Goal: Task Accomplishment & Management: Use online tool/utility

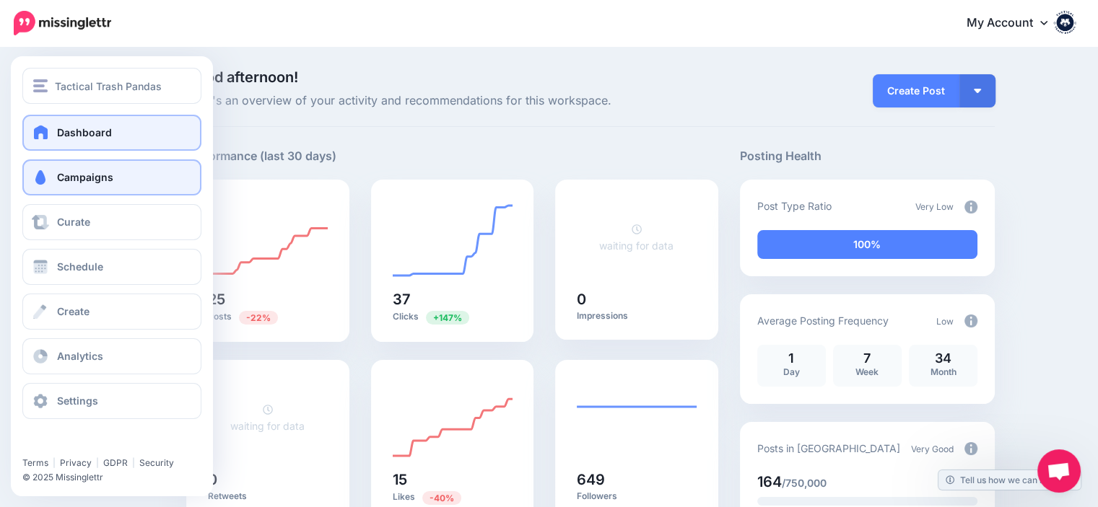
click at [80, 185] on link "Campaigns" at bounding box center [111, 177] width 179 height 36
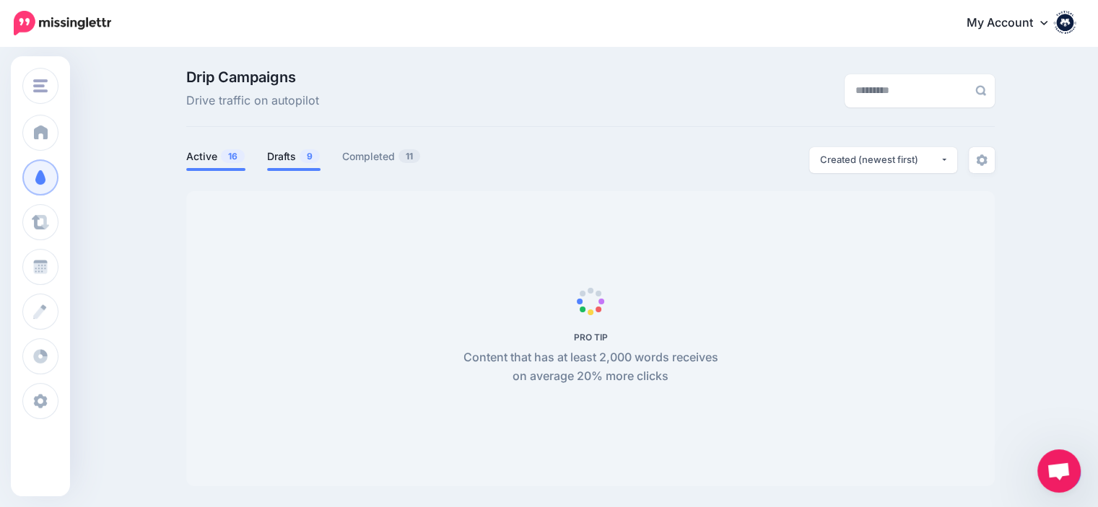
click at [288, 167] on li "Drafts 9" at bounding box center [293, 159] width 53 height 24
click at [296, 159] on link "Drafts 9" at bounding box center [293, 156] width 53 height 17
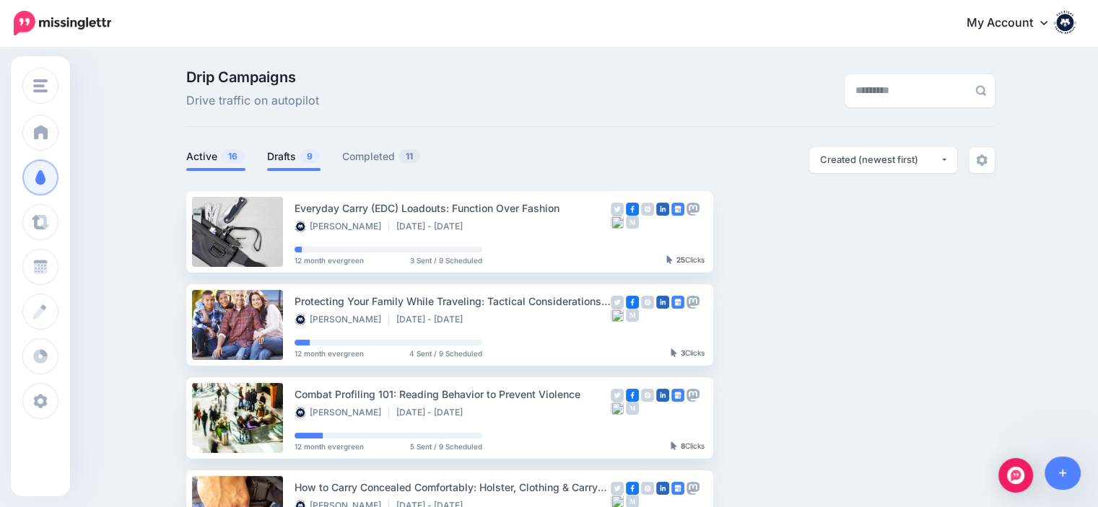
click at [277, 153] on link "Drafts 9" at bounding box center [293, 156] width 53 height 17
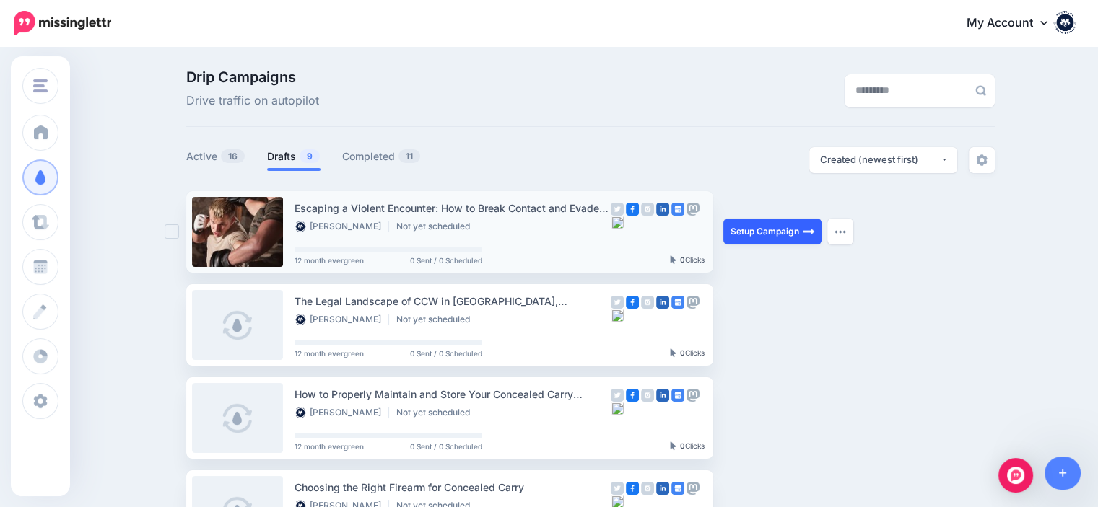
click at [759, 241] on link "Setup Campaign" at bounding box center [772, 232] width 98 height 26
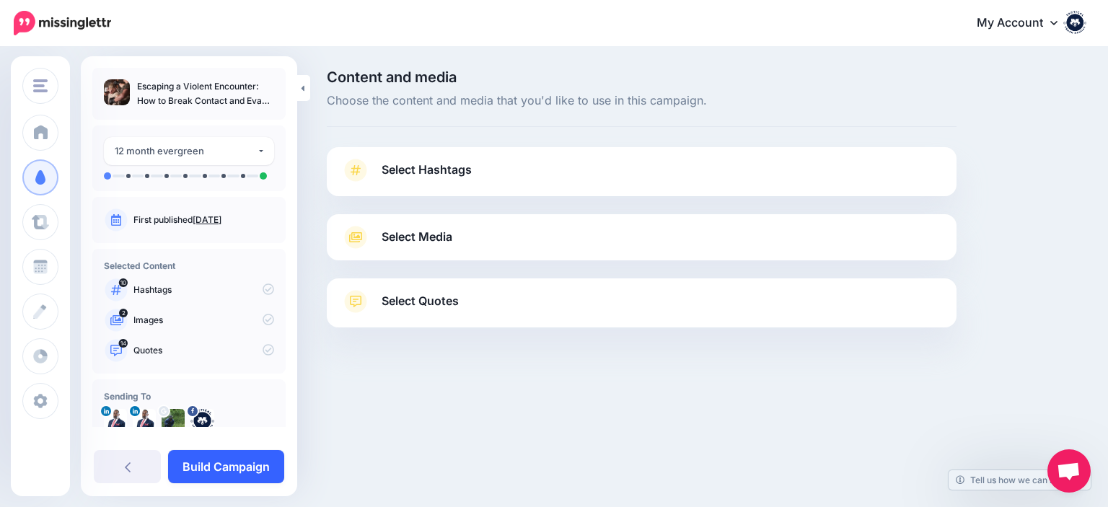
click at [219, 462] on link "Build Campaign" at bounding box center [226, 466] width 116 height 33
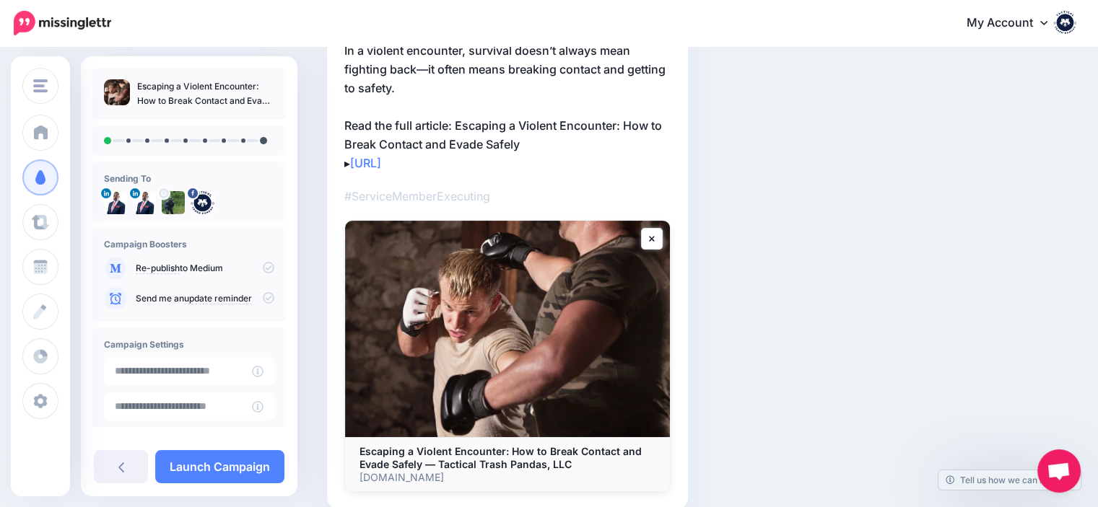
scroll to position [182, 0]
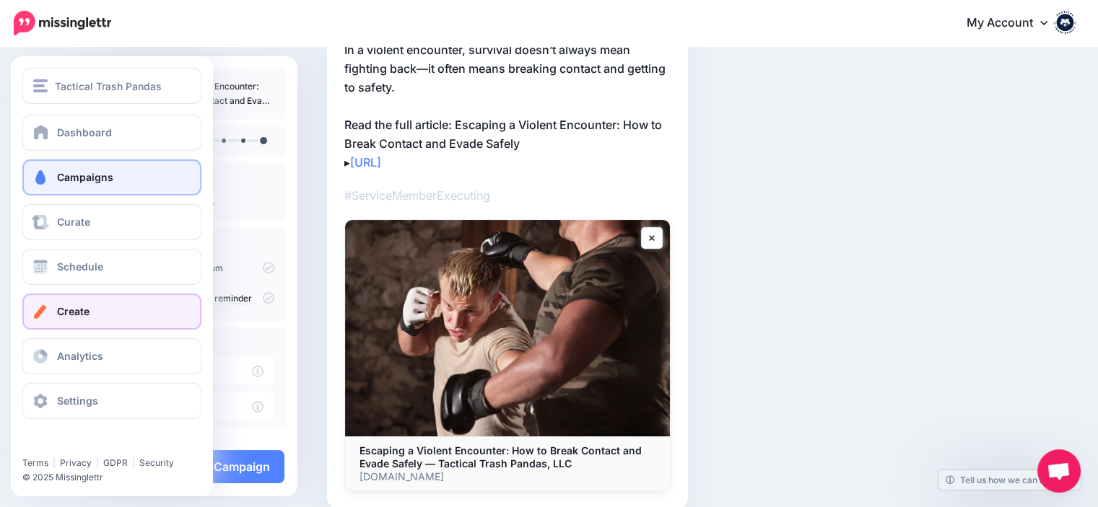
click at [113, 297] on link "Create" at bounding box center [111, 312] width 179 height 36
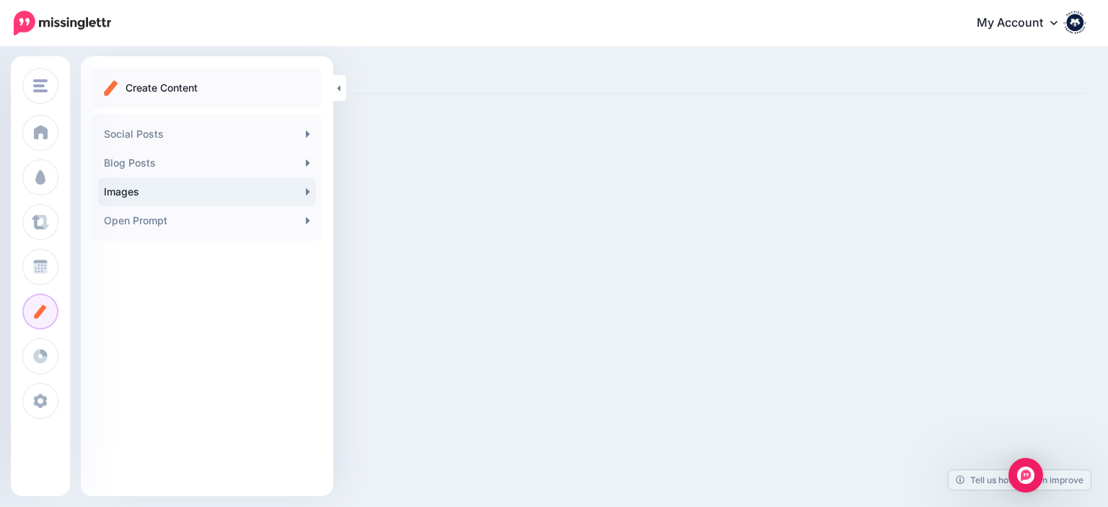
click at [295, 183] on link "Images" at bounding box center [207, 192] width 218 height 29
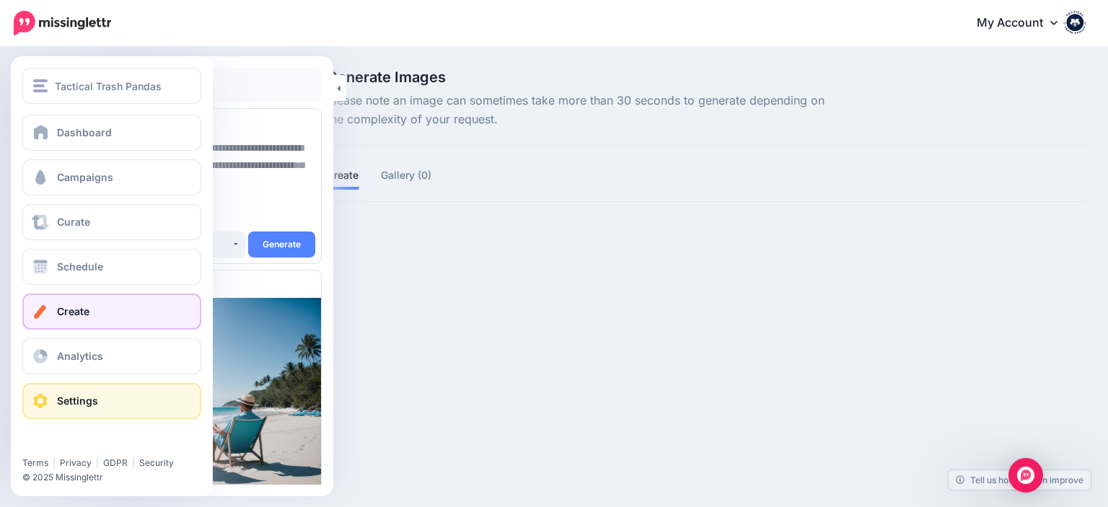
click at [58, 407] on link "Settings" at bounding box center [111, 401] width 179 height 36
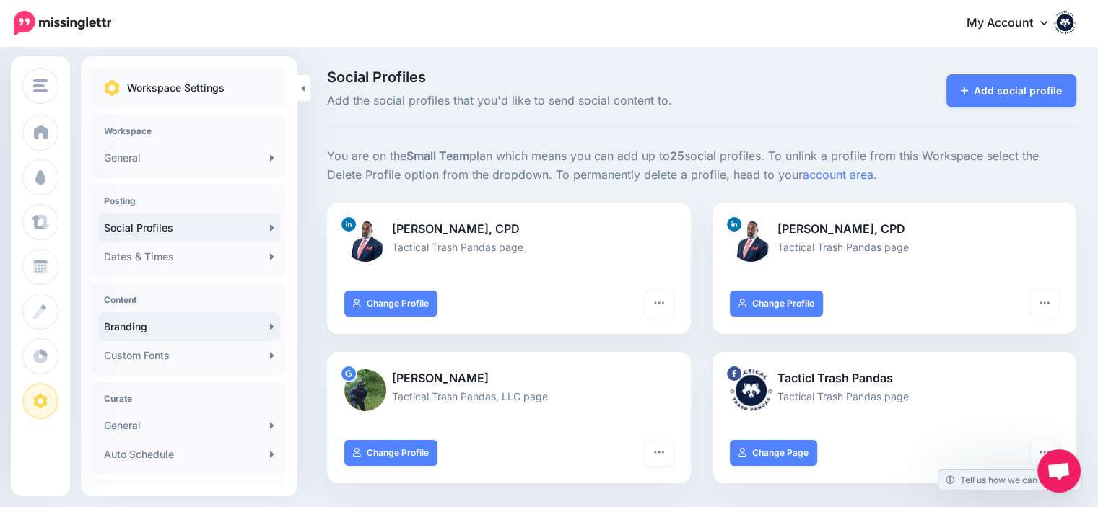
click at [261, 333] on link "Branding" at bounding box center [189, 326] width 182 height 29
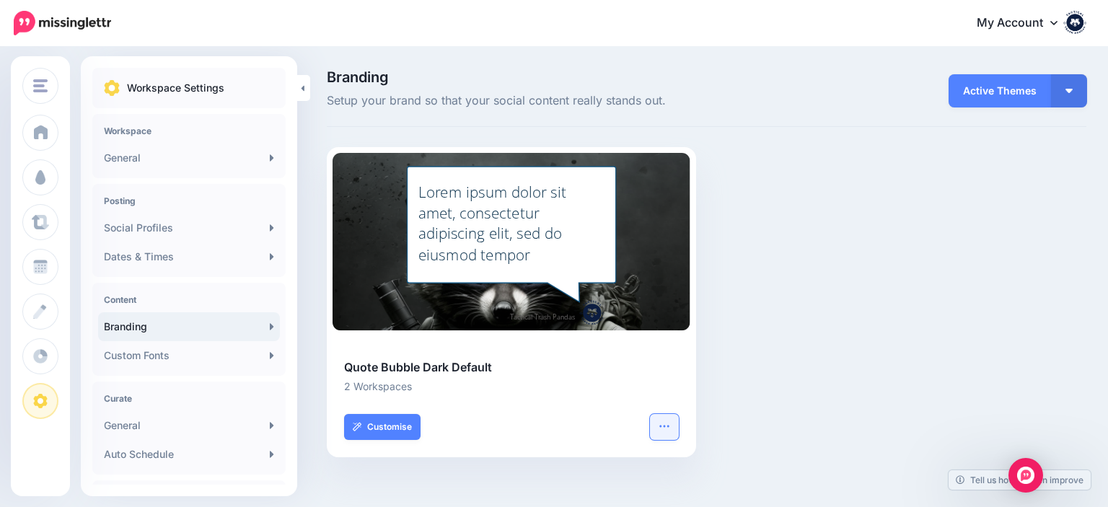
click at [665, 438] on button "button" at bounding box center [664, 427] width 29 height 26
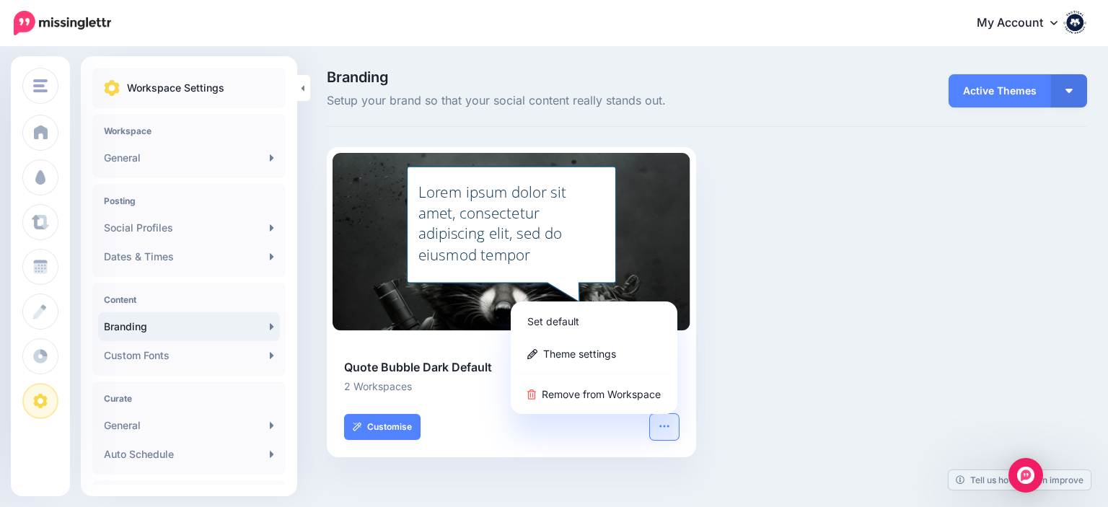
click at [683, 251] on div at bounding box center [676, 242] width 28 height 178
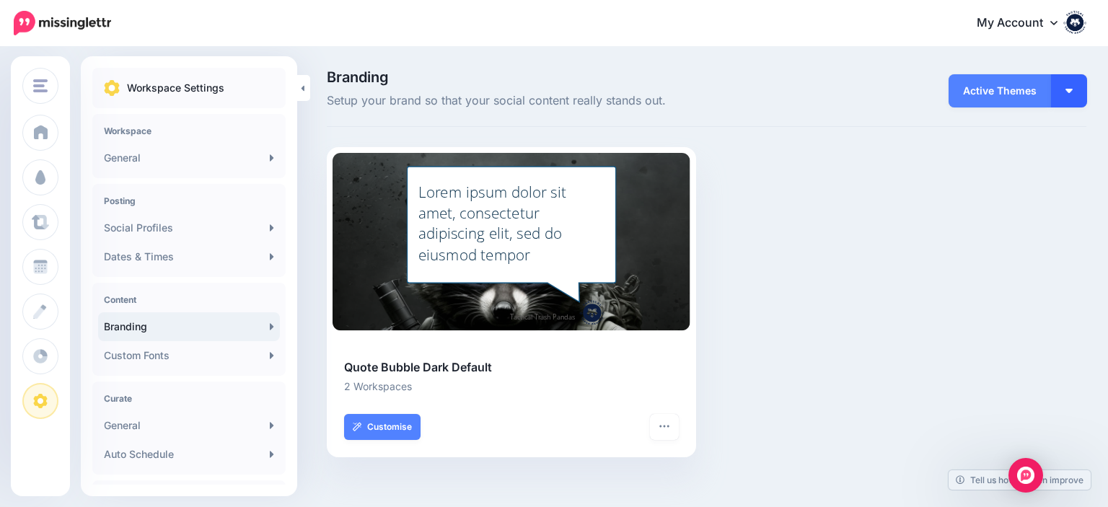
click at [1067, 106] on button "button" at bounding box center [1069, 90] width 36 height 33
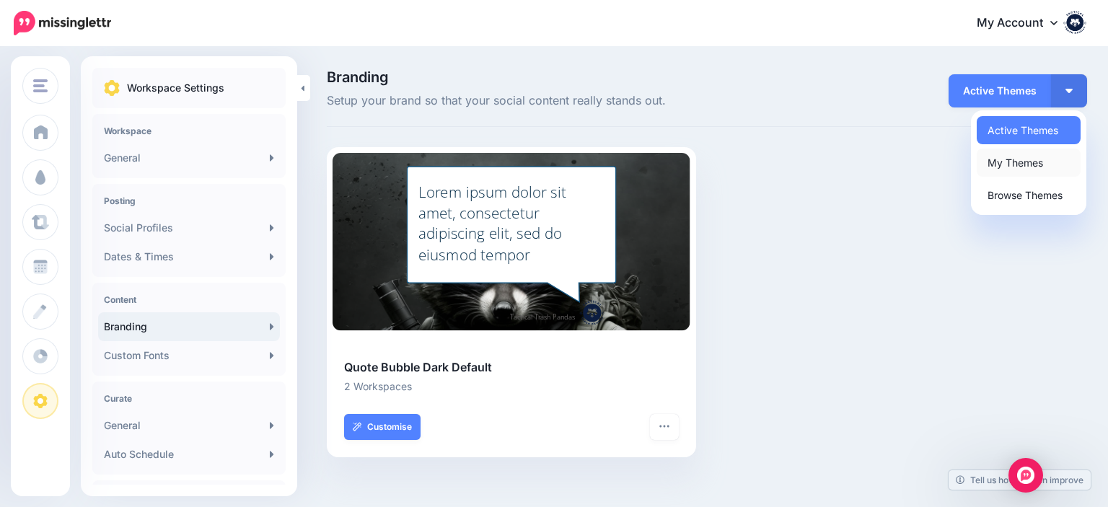
click at [1019, 164] on link "My Themes" at bounding box center [1029, 163] width 104 height 28
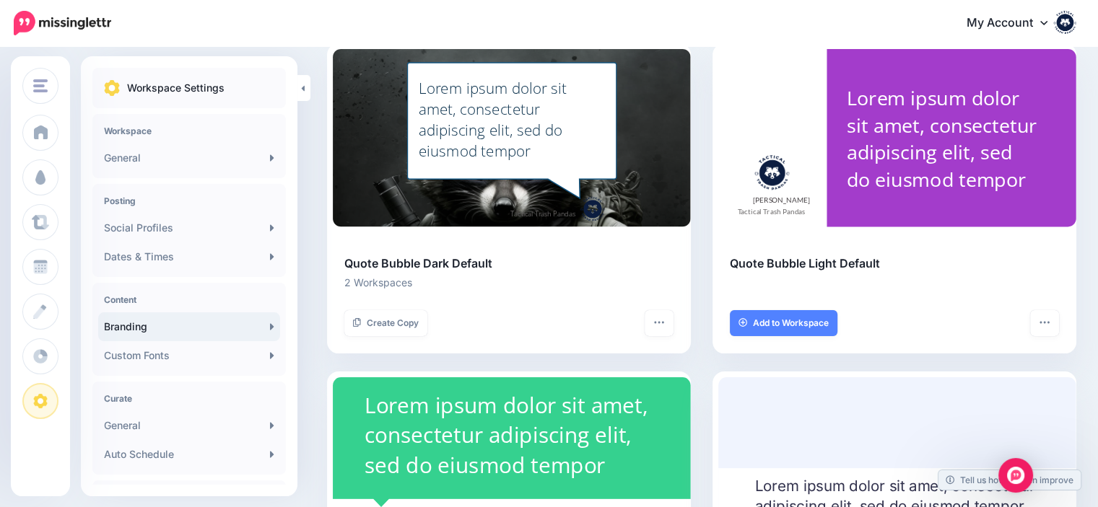
scroll to position [104, 0]
click at [657, 324] on button "button" at bounding box center [658, 323] width 29 height 26
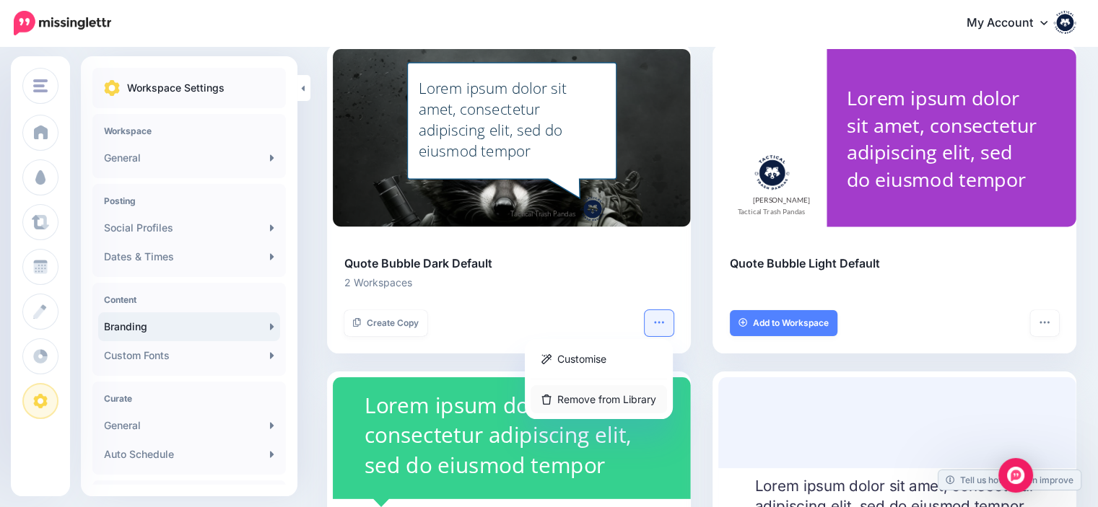
click at [603, 403] on link "Remove from Library" at bounding box center [598, 399] width 136 height 28
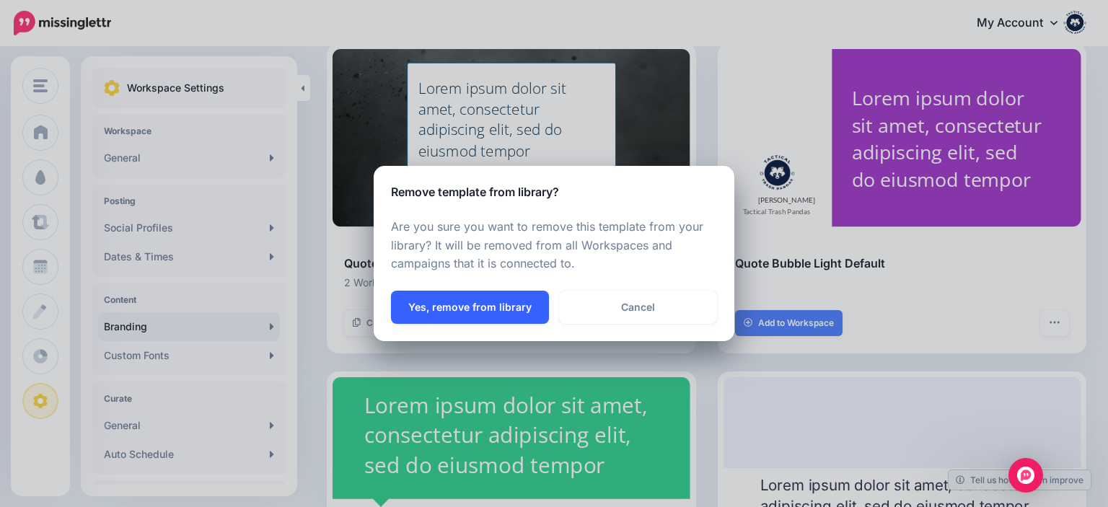
click at [471, 297] on button "Yes, remove from library" at bounding box center [470, 307] width 158 height 33
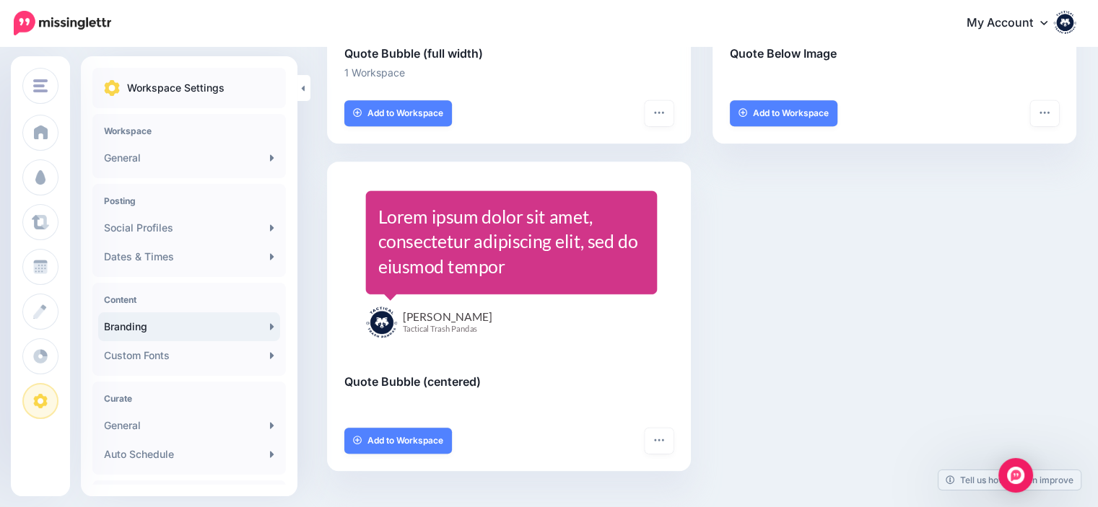
scroll to position [646, 0]
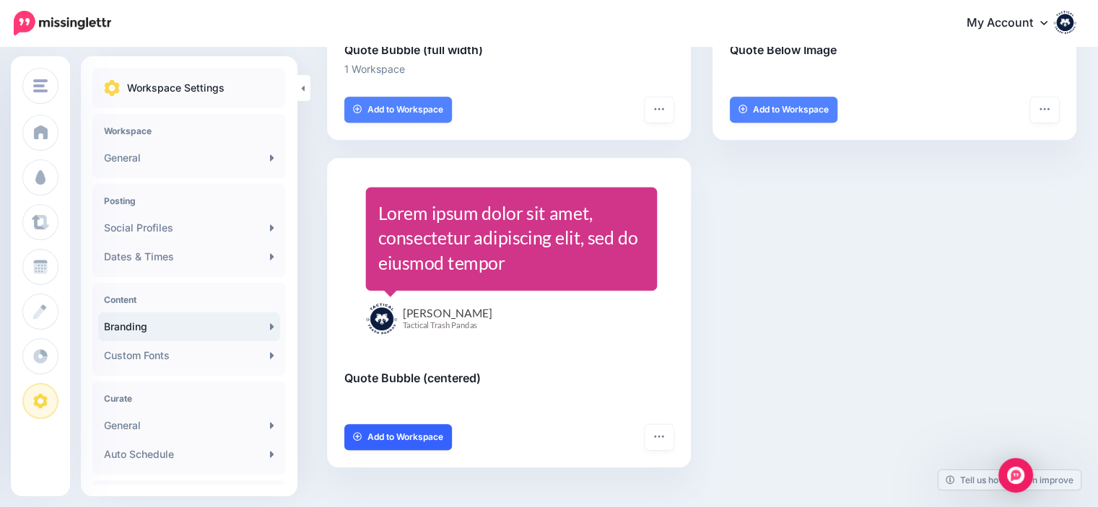
click at [395, 429] on link "Add to Workspace" at bounding box center [398, 437] width 108 height 26
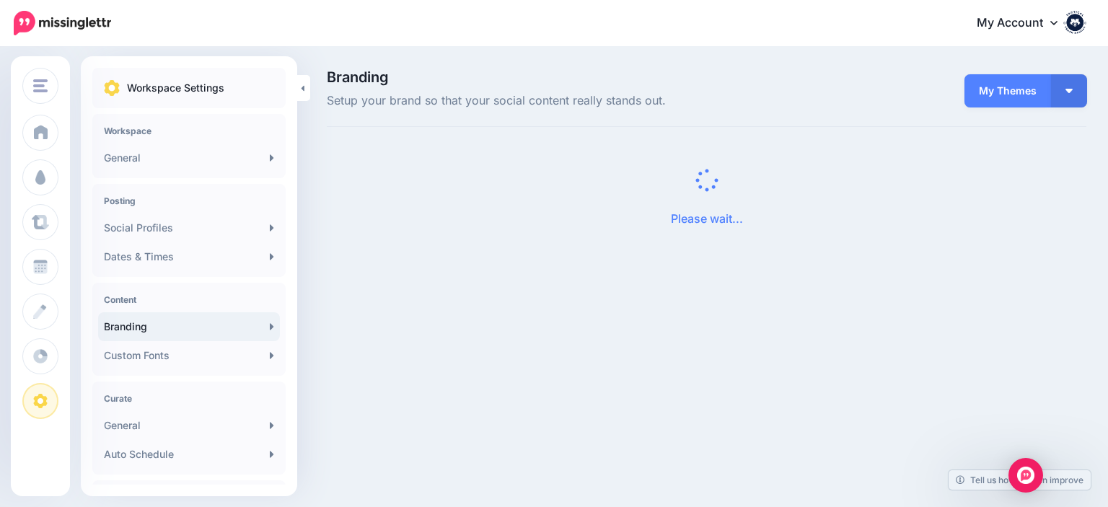
click at [395, 429] on div "Tactical Trash Pandas Socratic SBC Tactical Trash Pandas Add Workspace Dashboar…" at bounding box center [554, 253] width 1108 height 507
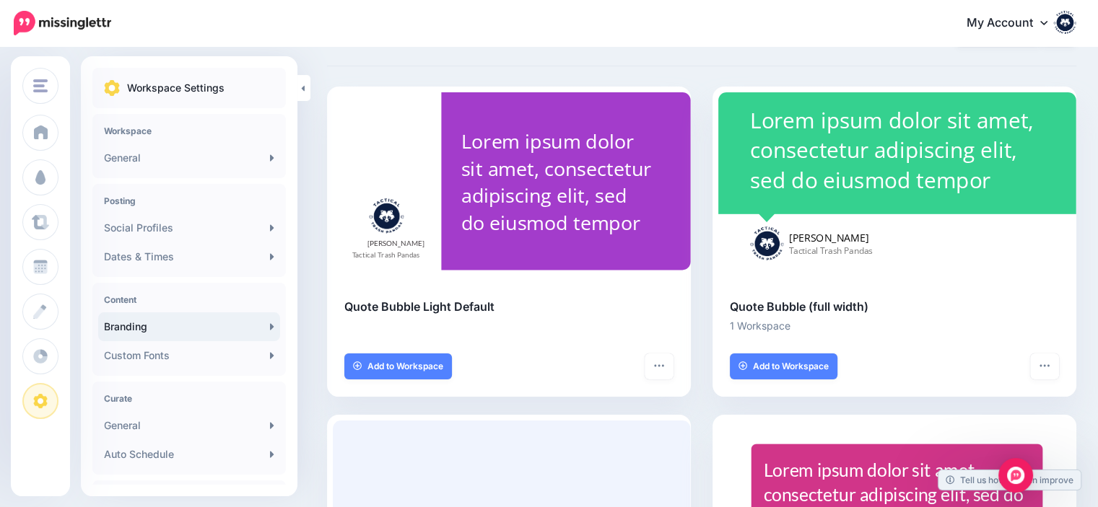
scroll to position [87, 0]
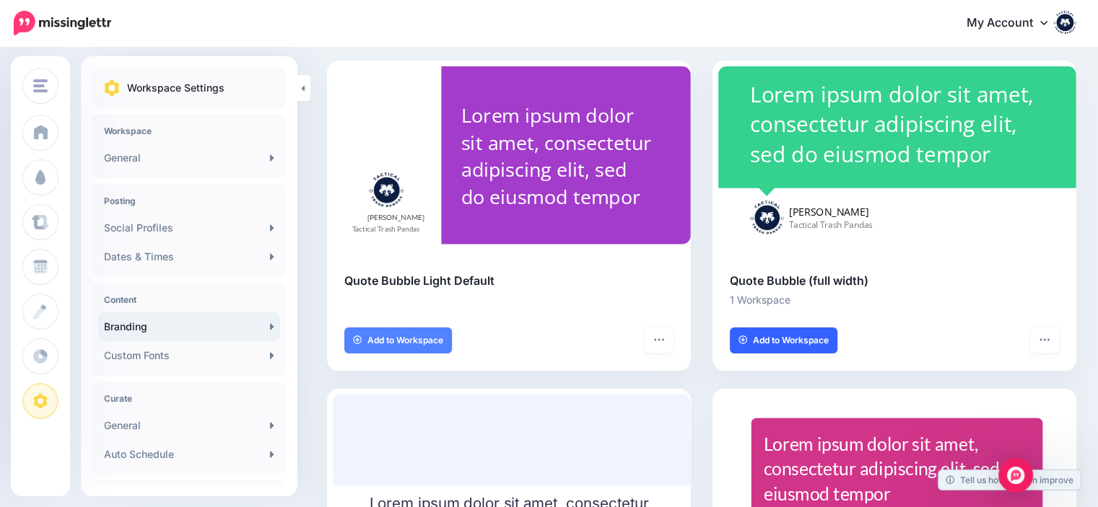
click at [759, 343] on span "Add to Workspace" at bounding box center [791, 340] width 76 height 9
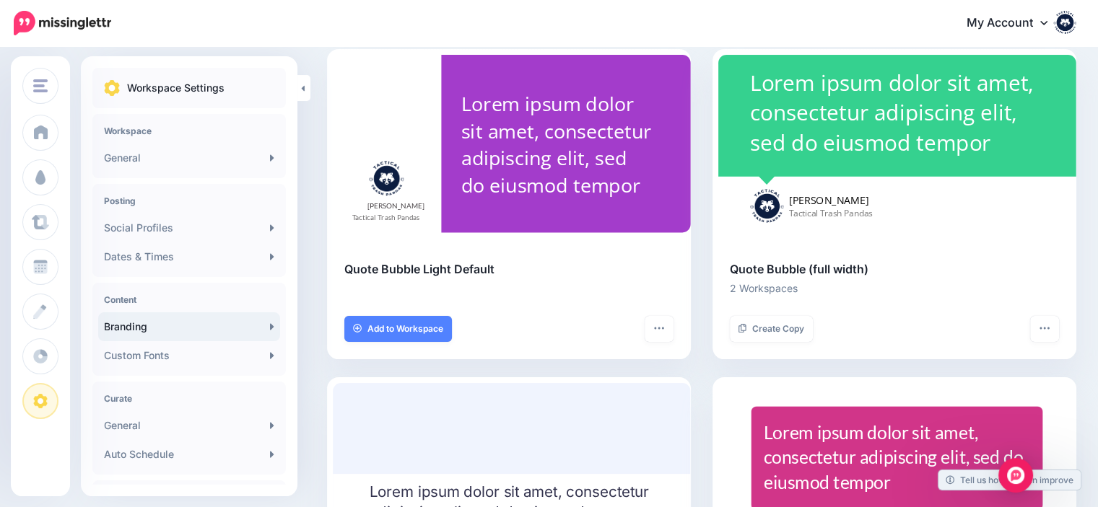
scroll to position [97, 0]
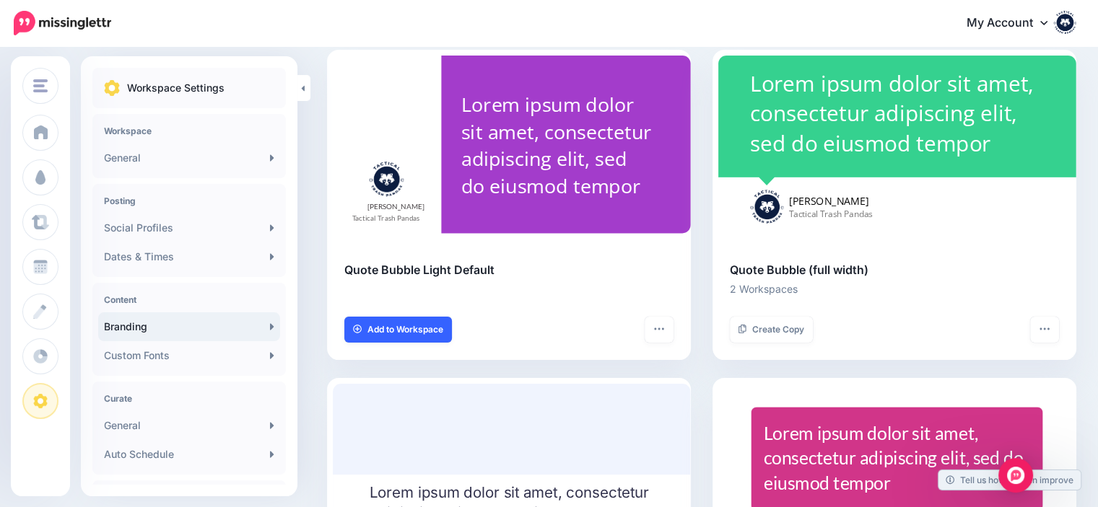
click at [433, 334] on span "Add to Workspace" at bounding box center [405, 329] width 76 height 9
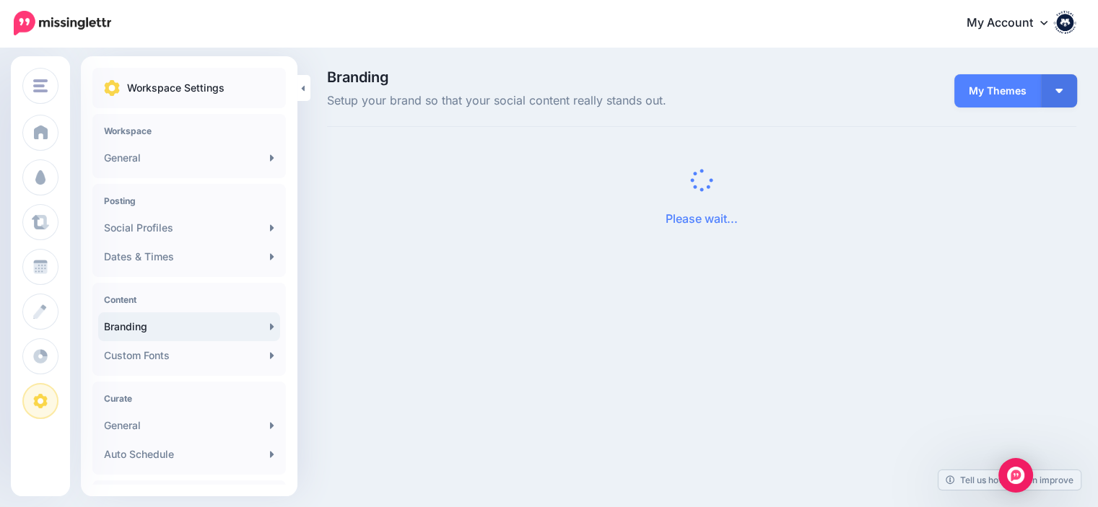
scroll to position [0, 0]
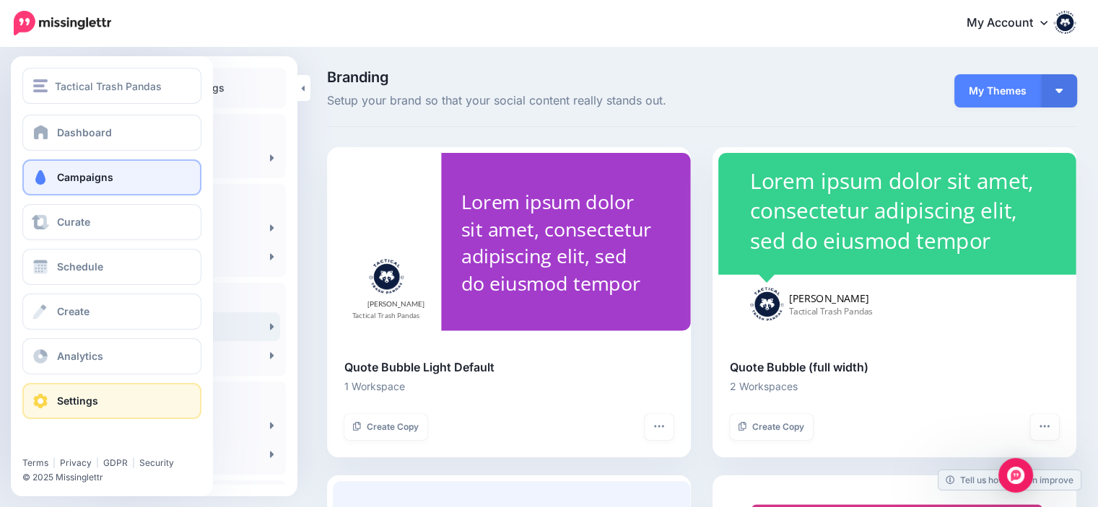
click at [59, 183] on span "Campaigns" at bounding box center [85, 177] width 56 height 12
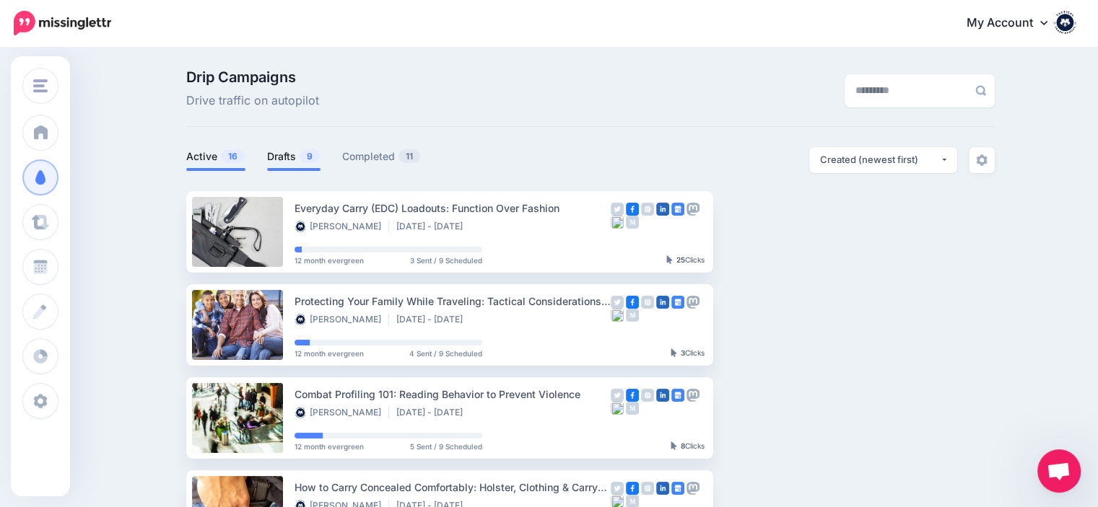
click at [299, 154] on link "Drafts 9" at bounding box center [293, 156] width 53 height 17
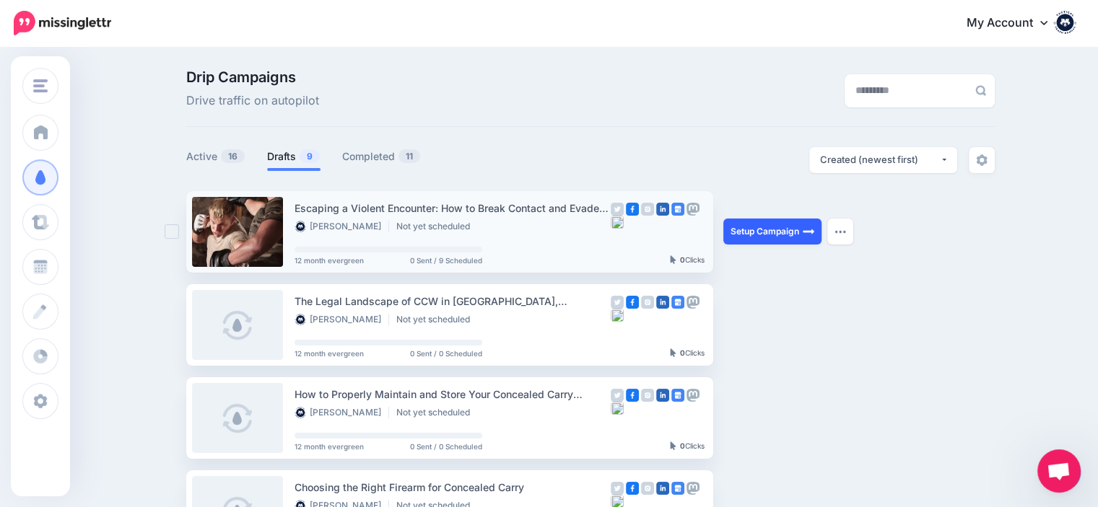
click at [753, 235] on link "Setup Campaign" at bounding box center [772, 232] width 98 height 26
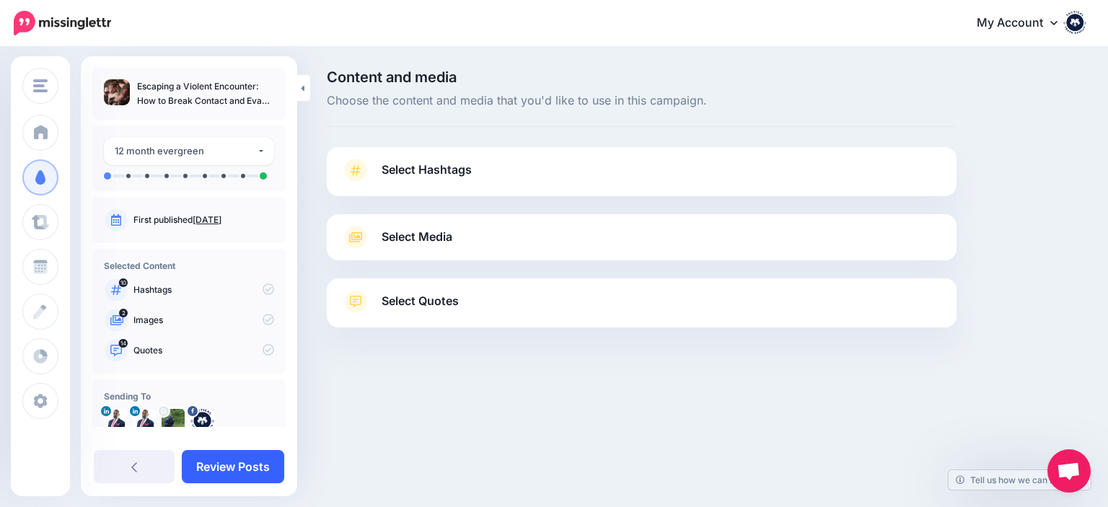
click at [253, 467] on link "Review Posts" at bounding box center [233, 466] width 102 height 33
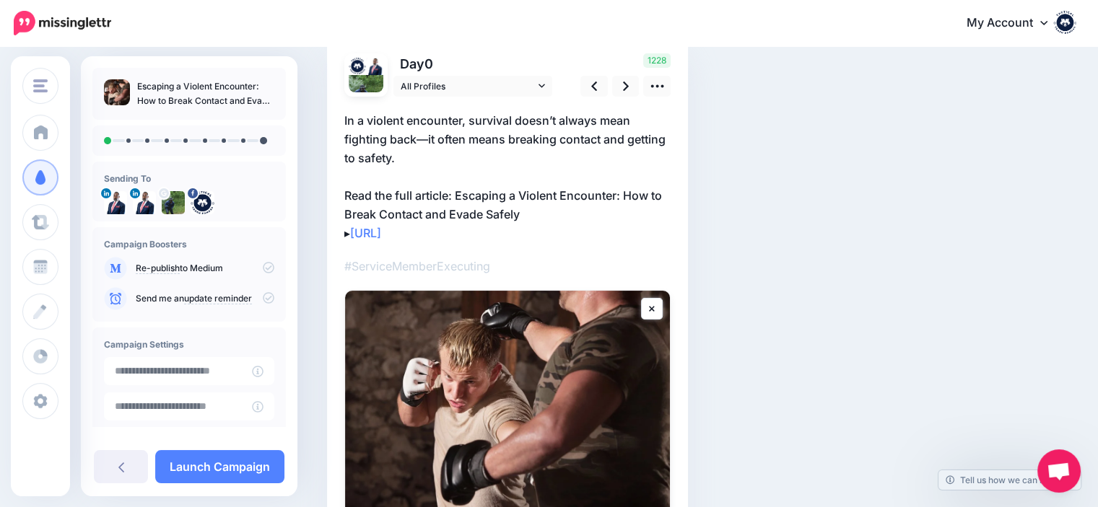
scroll to position [110, 0]
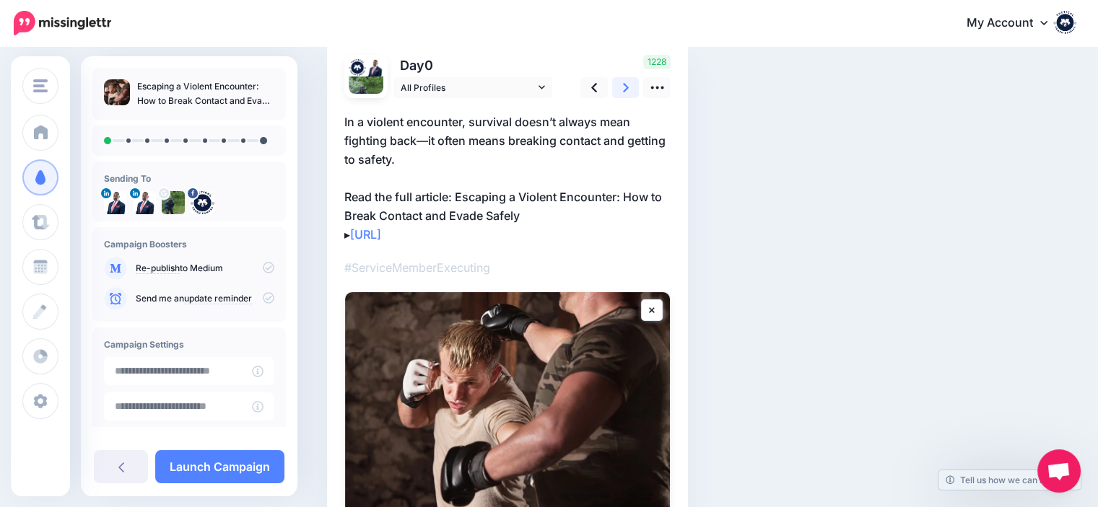
click at [626, 88] on icon at bounding box center [626, 87] width 6 height 9
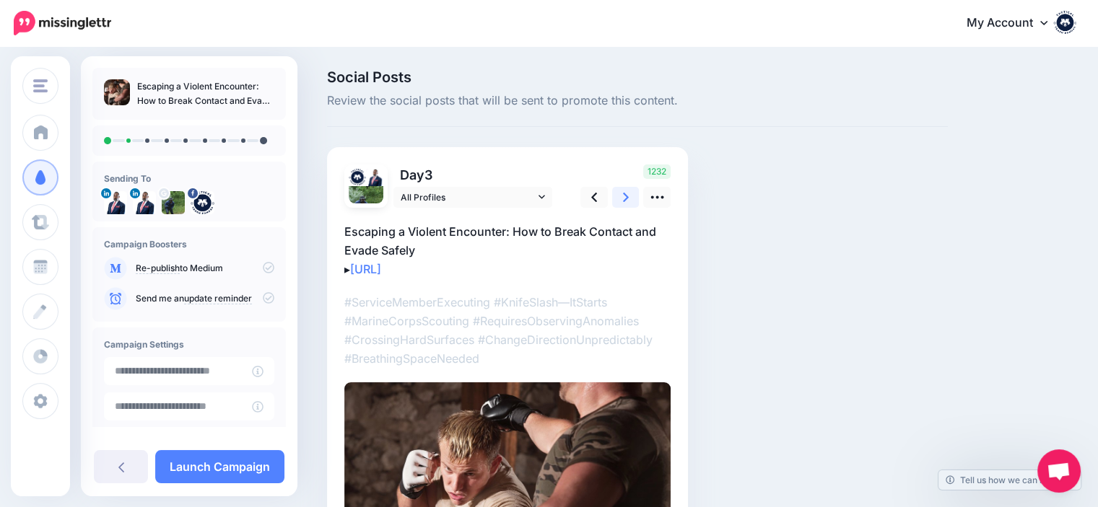
click at [632, 194] on link at bounding box center [625, 197] width 27 height 21
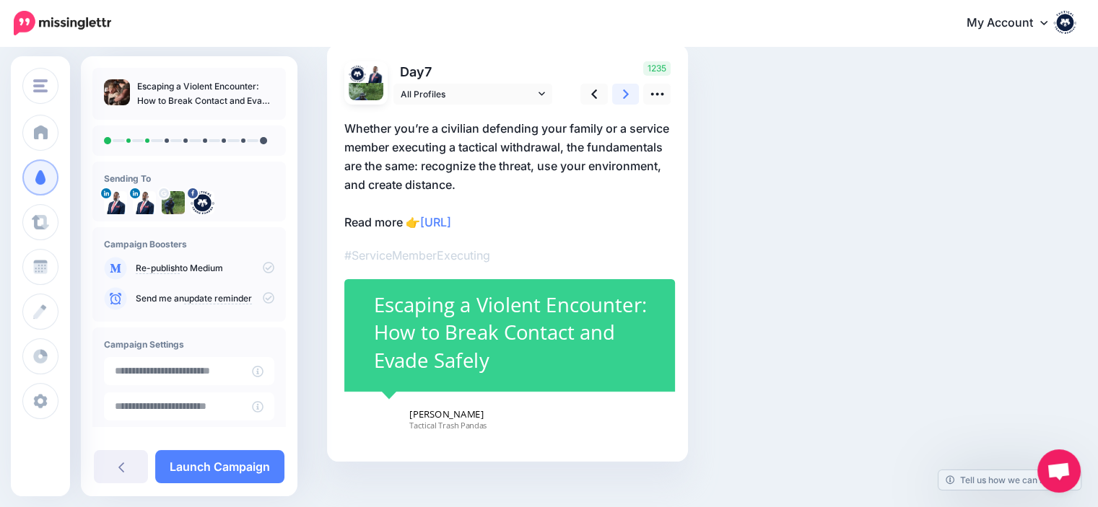
scroll to position [104, 0]
click at [631, 87] on link at bounding box center [625, 93] width 27 height 21
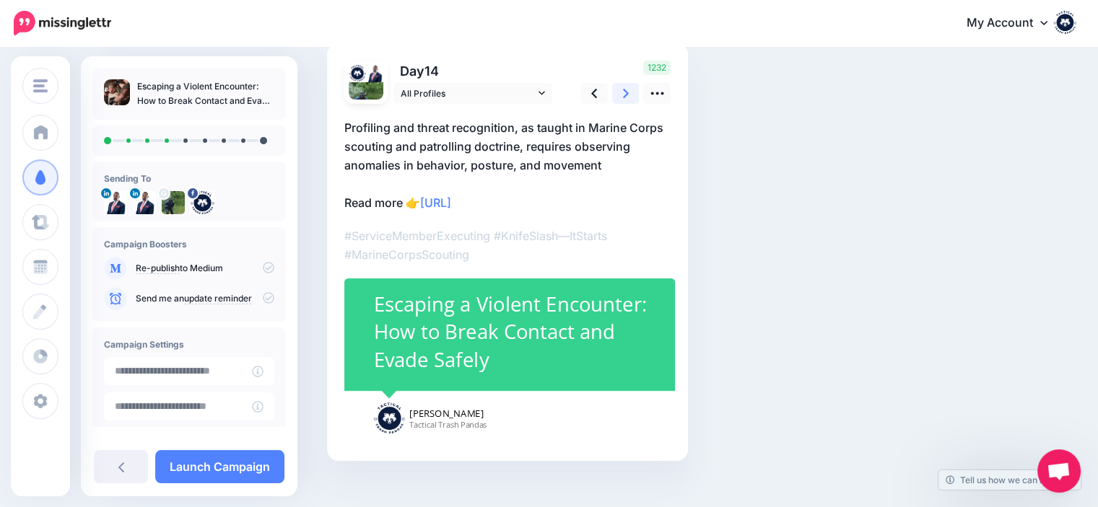
click at [631, 87] on link at bounding box center [625, 93] width 27 height 21
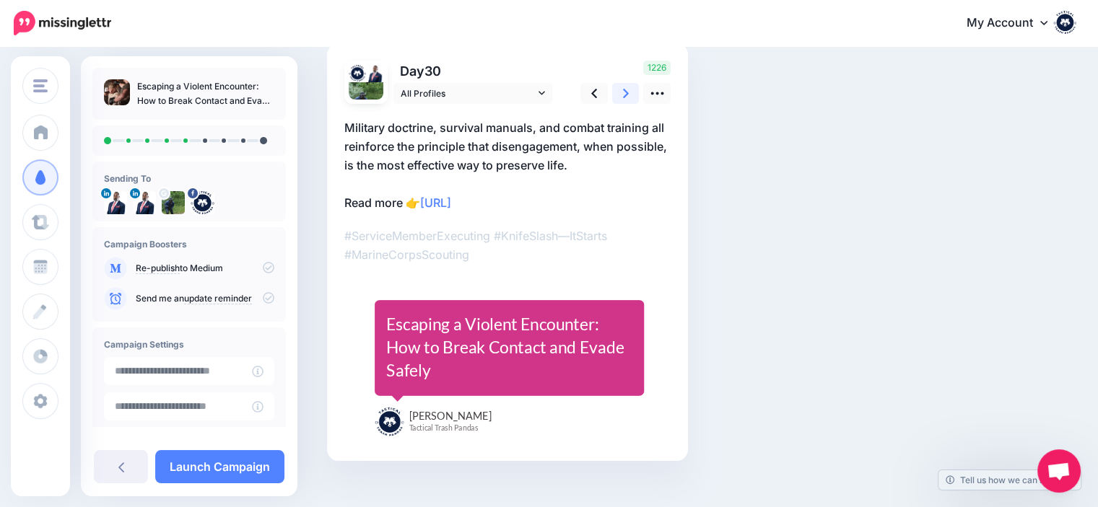
click at [631, 87] on link at bounding box center [625, 93] width 27 height 21
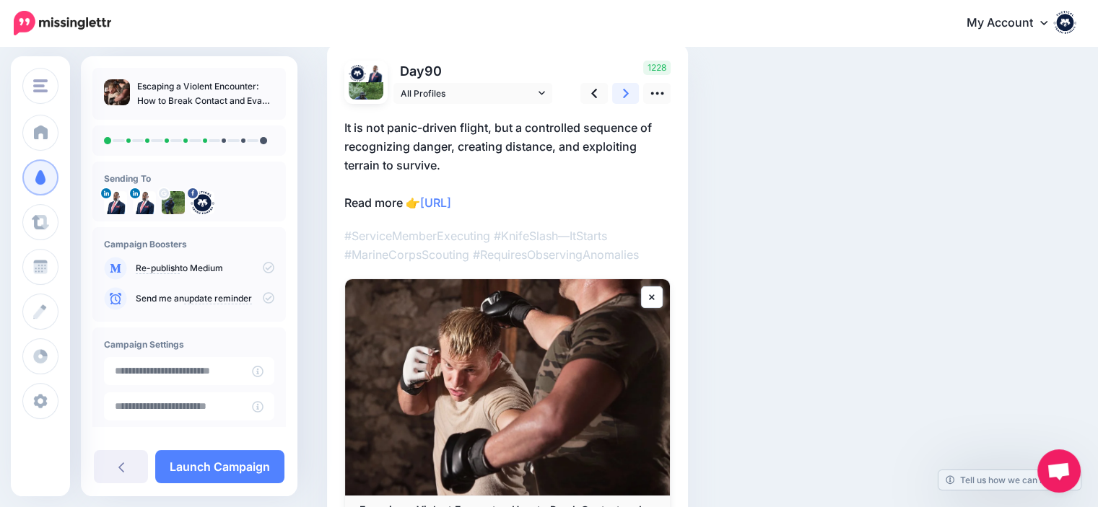
click at [631, 87] on link at bounding box center [625, 93] width 27 height 21
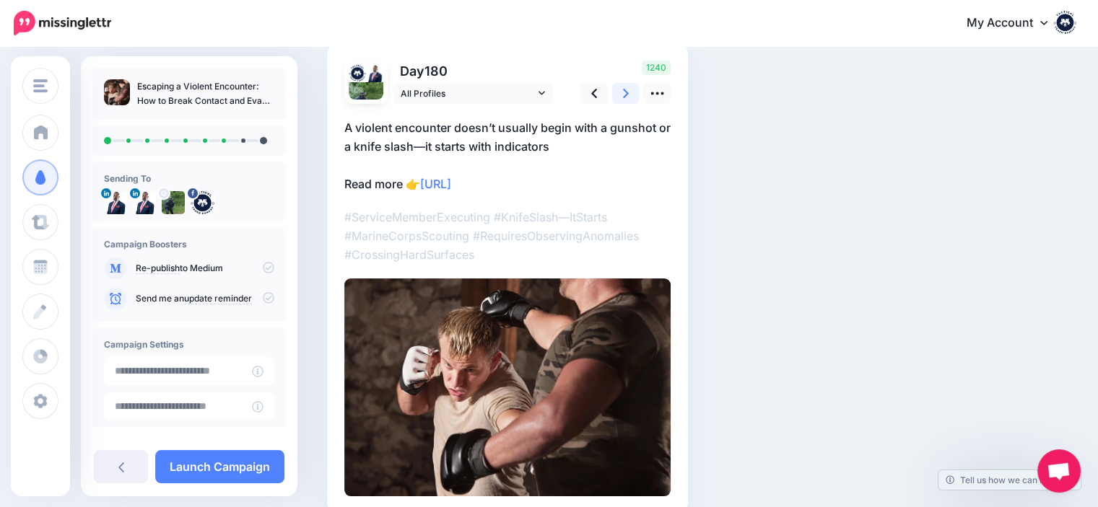
scroll to position [0, 0]
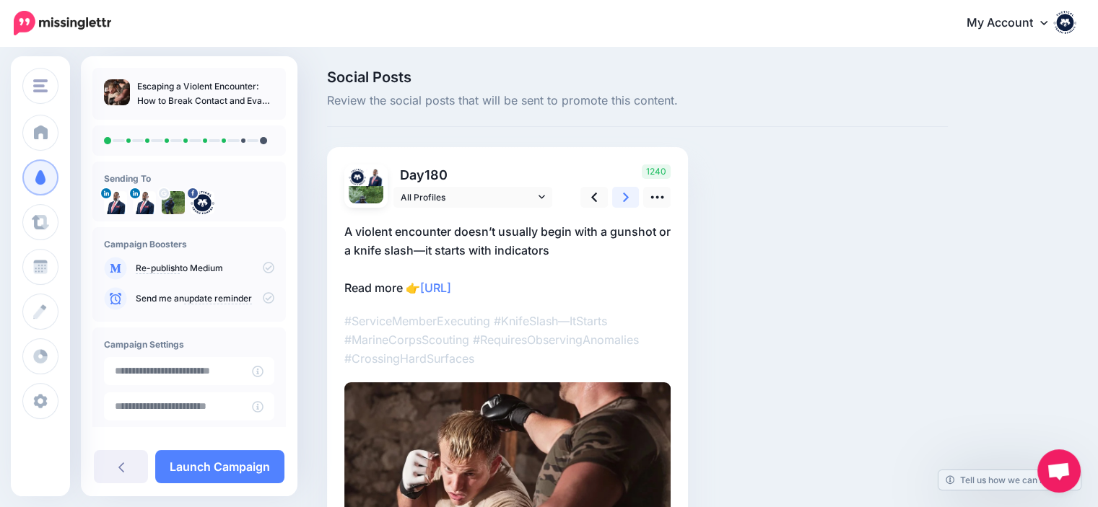
click at [631, 87] on p "Social Posts Review the social posts that will be sent to promote this content." at bounding box center [637, 90] width 621 height 40
click at [620, 198] on link at bounding box center [625, 197] width 27 height 21
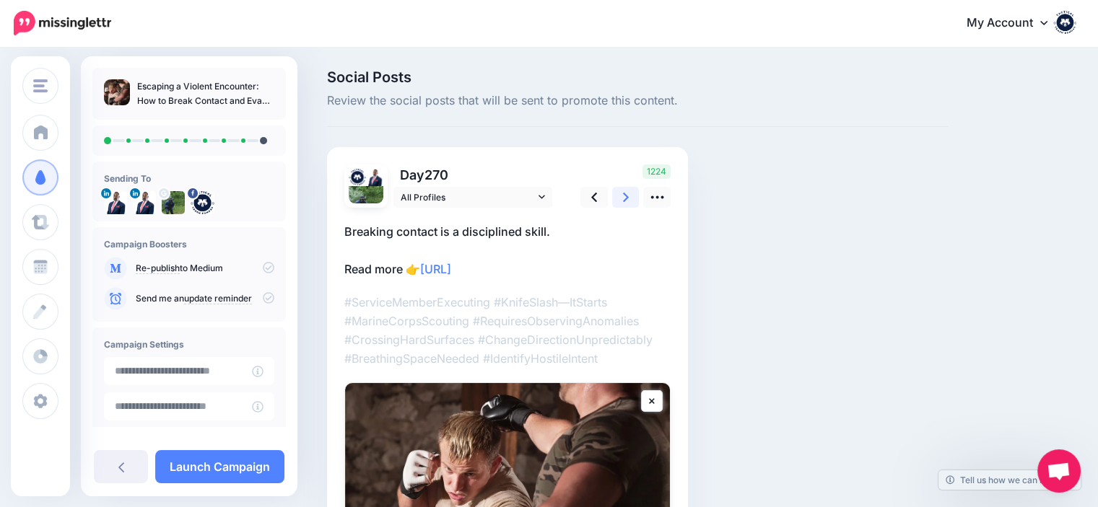
click at [620, 198] on link at bounding box center [625, 197] width 27 height 21
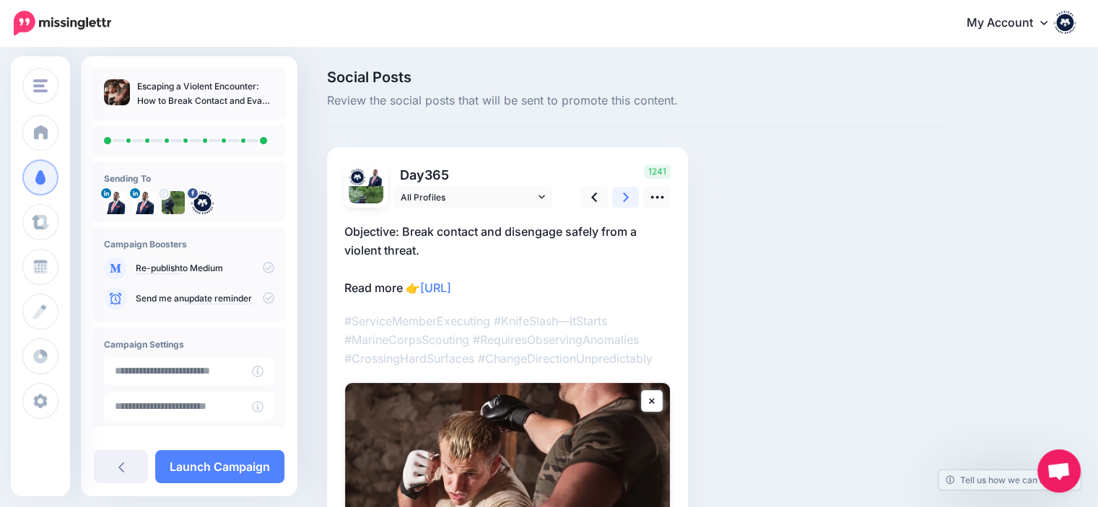
click at [620, 198] on link at bounding box center [625, 197] width 27 height 21
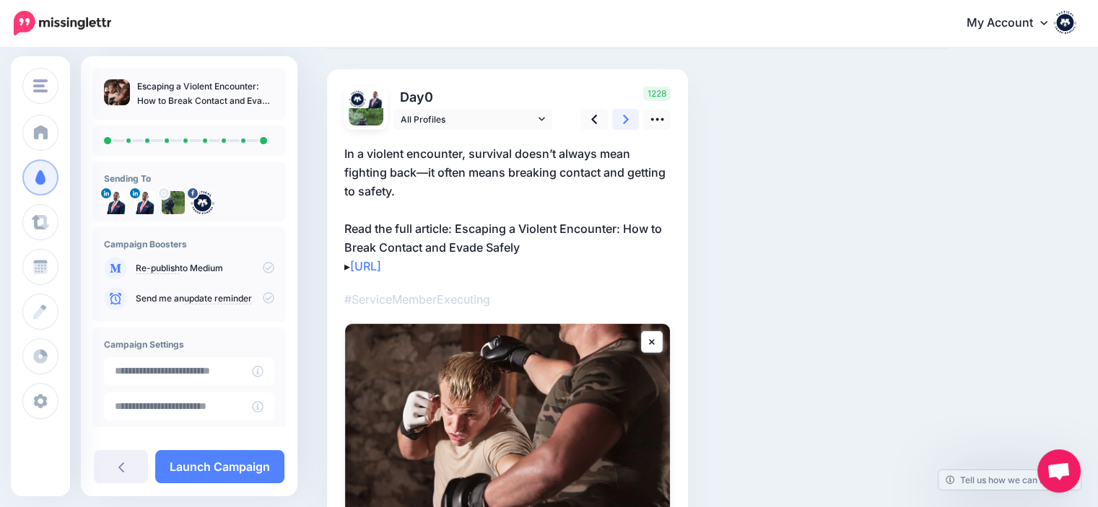
scroll to position [248, 0]
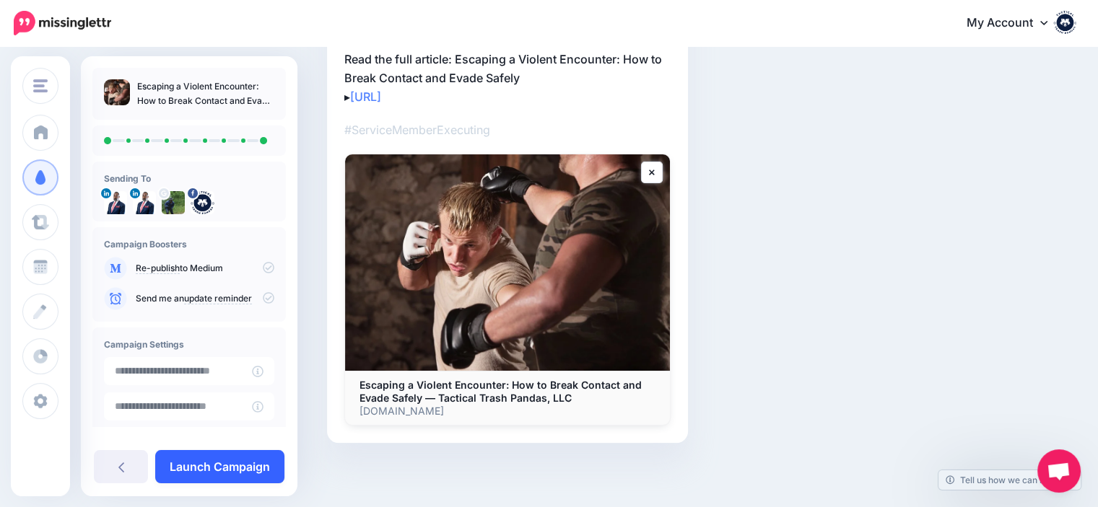
click at [255, 467] on link "Launch Campaign" at bounding box center [219, 466] width 129 height 33
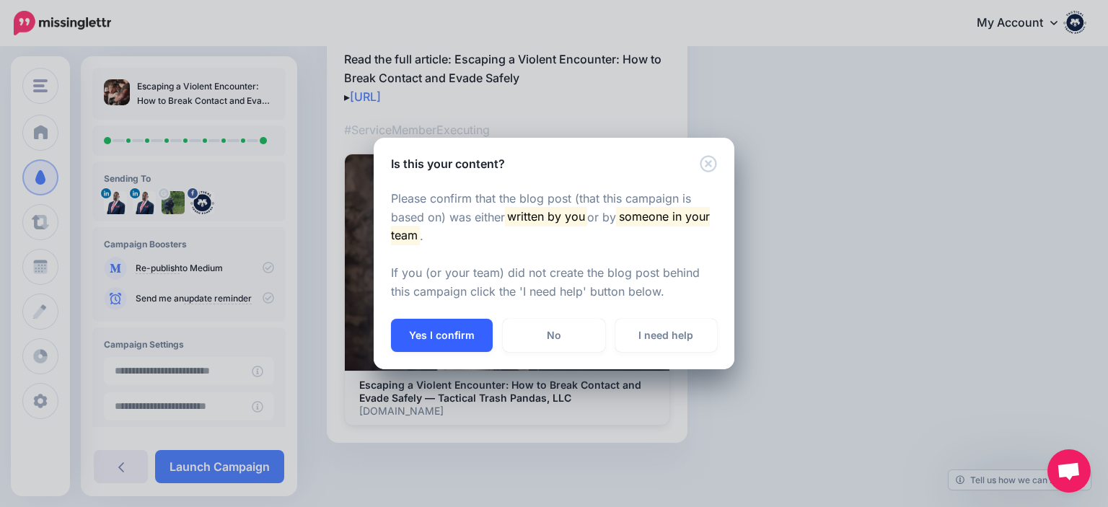
click at [433, 337] on button "Yes I confirm" at bounding box center [442, 335] width 102 height 33
